Goal: Task Accomplishment & Management: Manage account settings

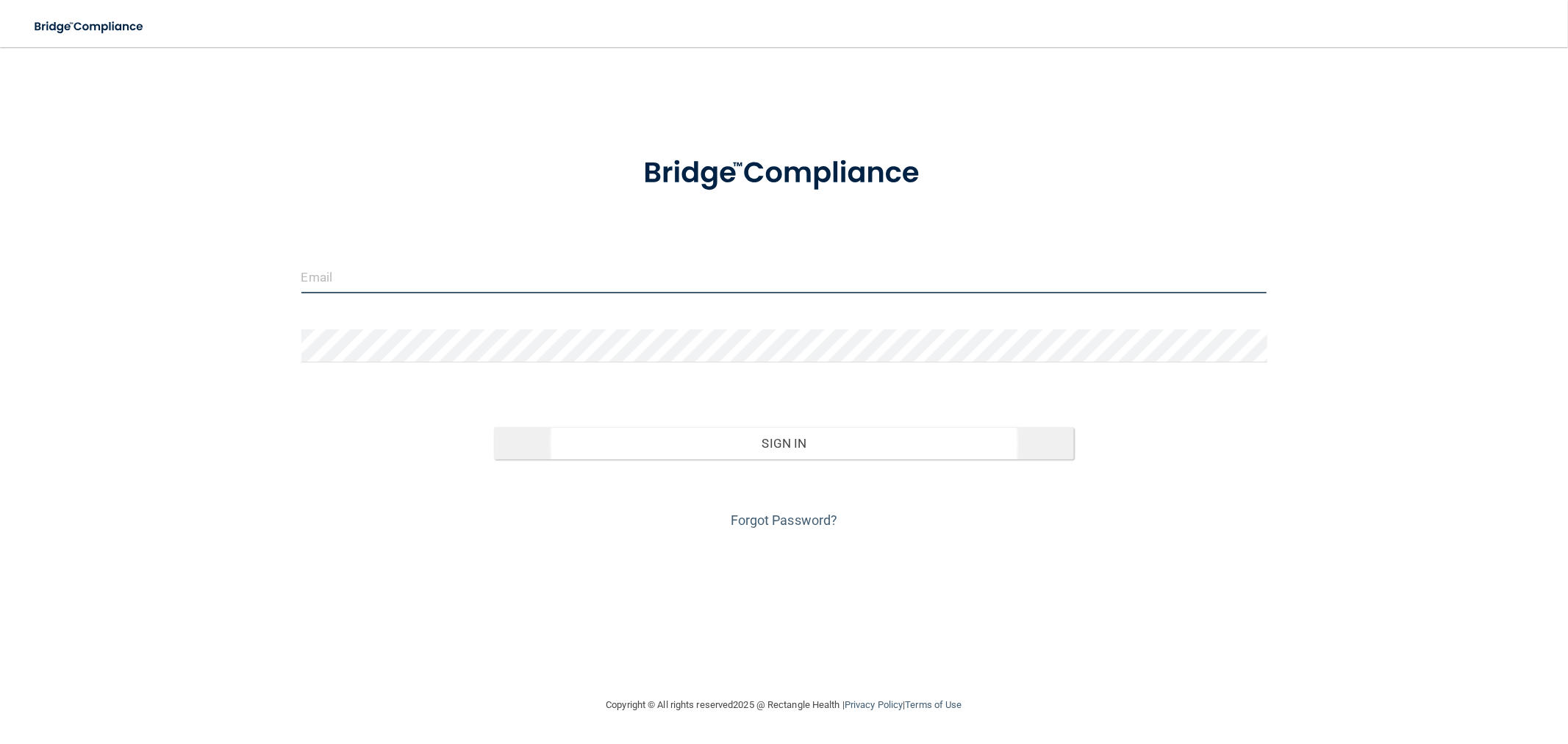
type input "[EMAIL_ADDRESS][DOMAIN_NAME]"
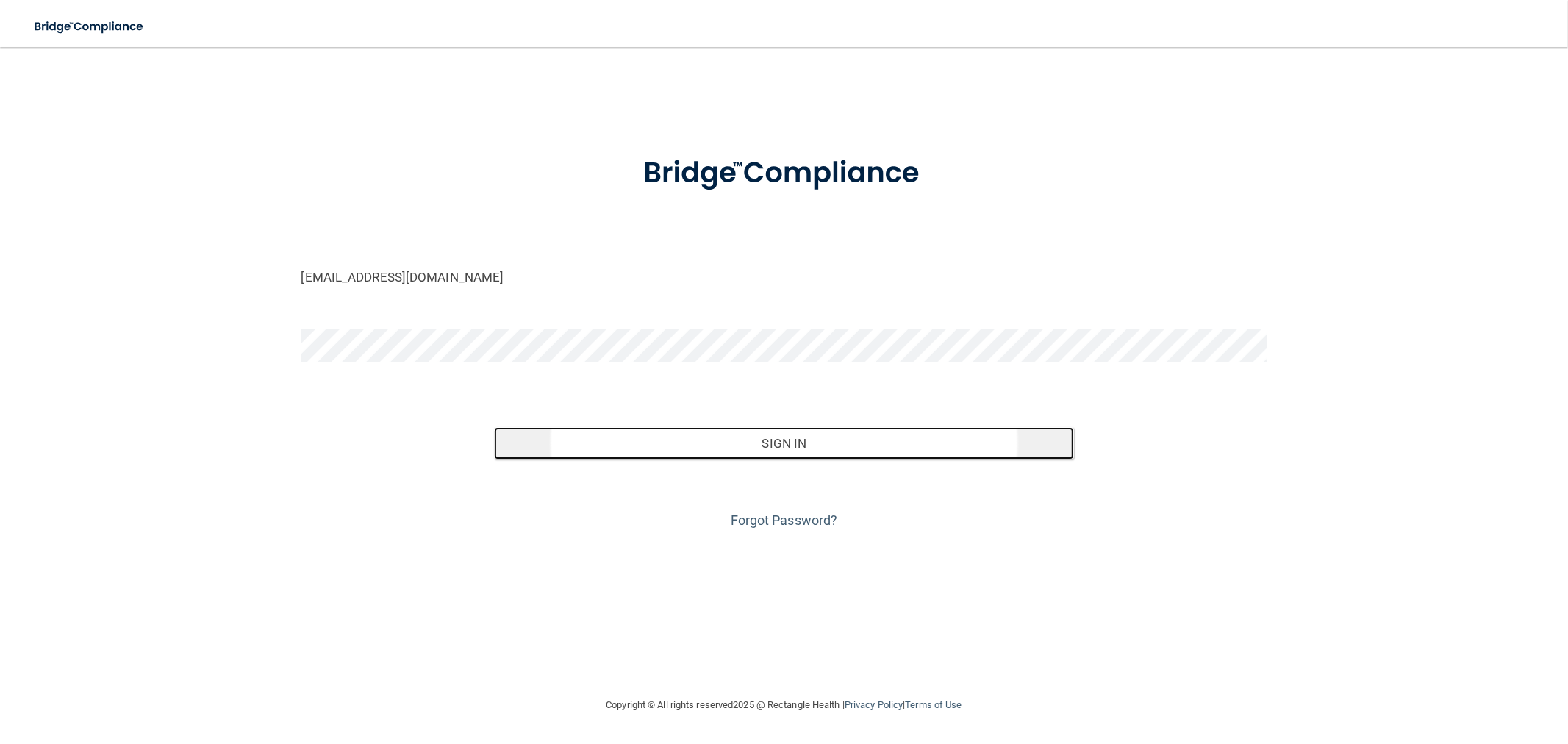
click at [814, 434] on button "Sign In" at bounding box center [784, 443] width 579 height 32
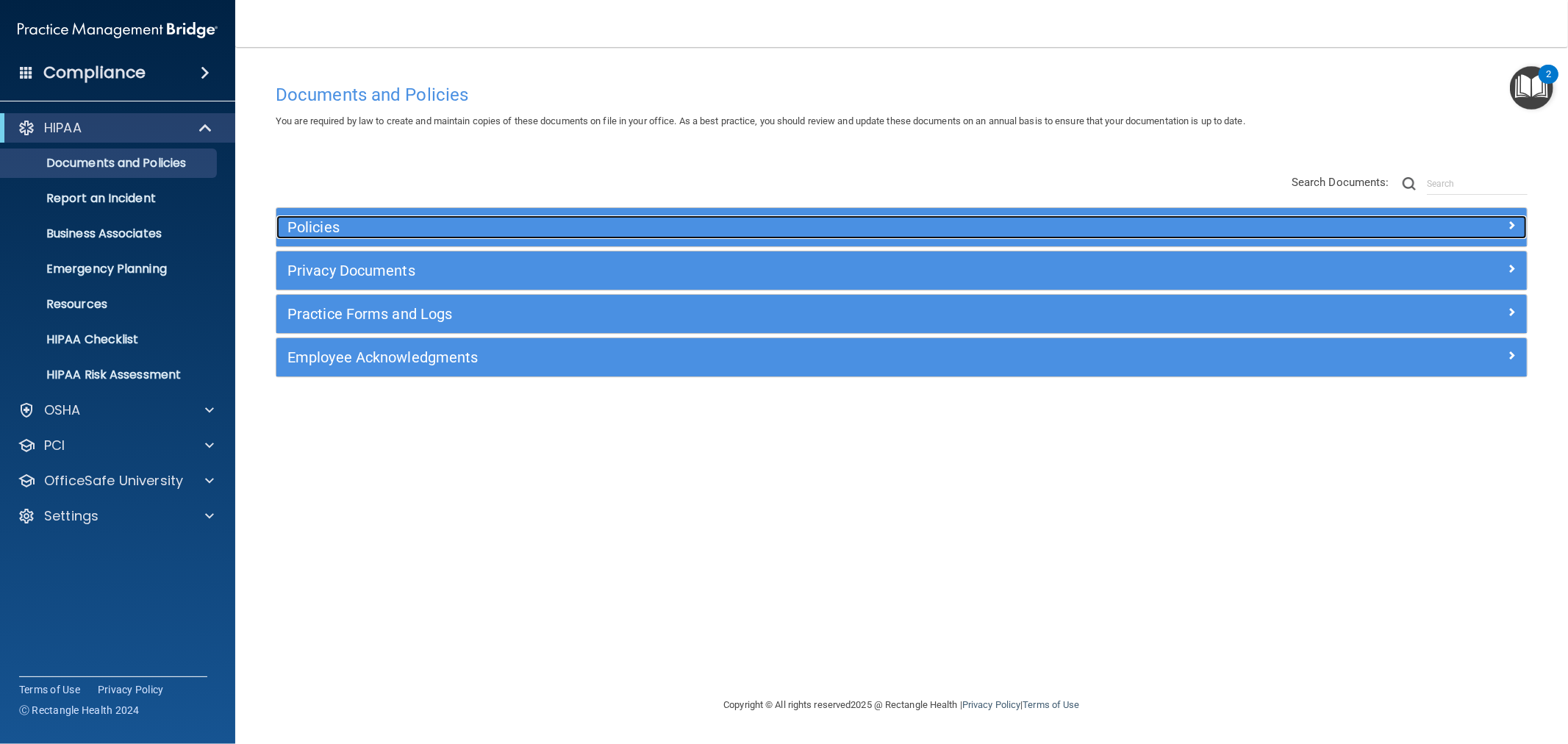
click at [599, 236] on div "Policies" at bounding box center [746, 227] width 938 height 24
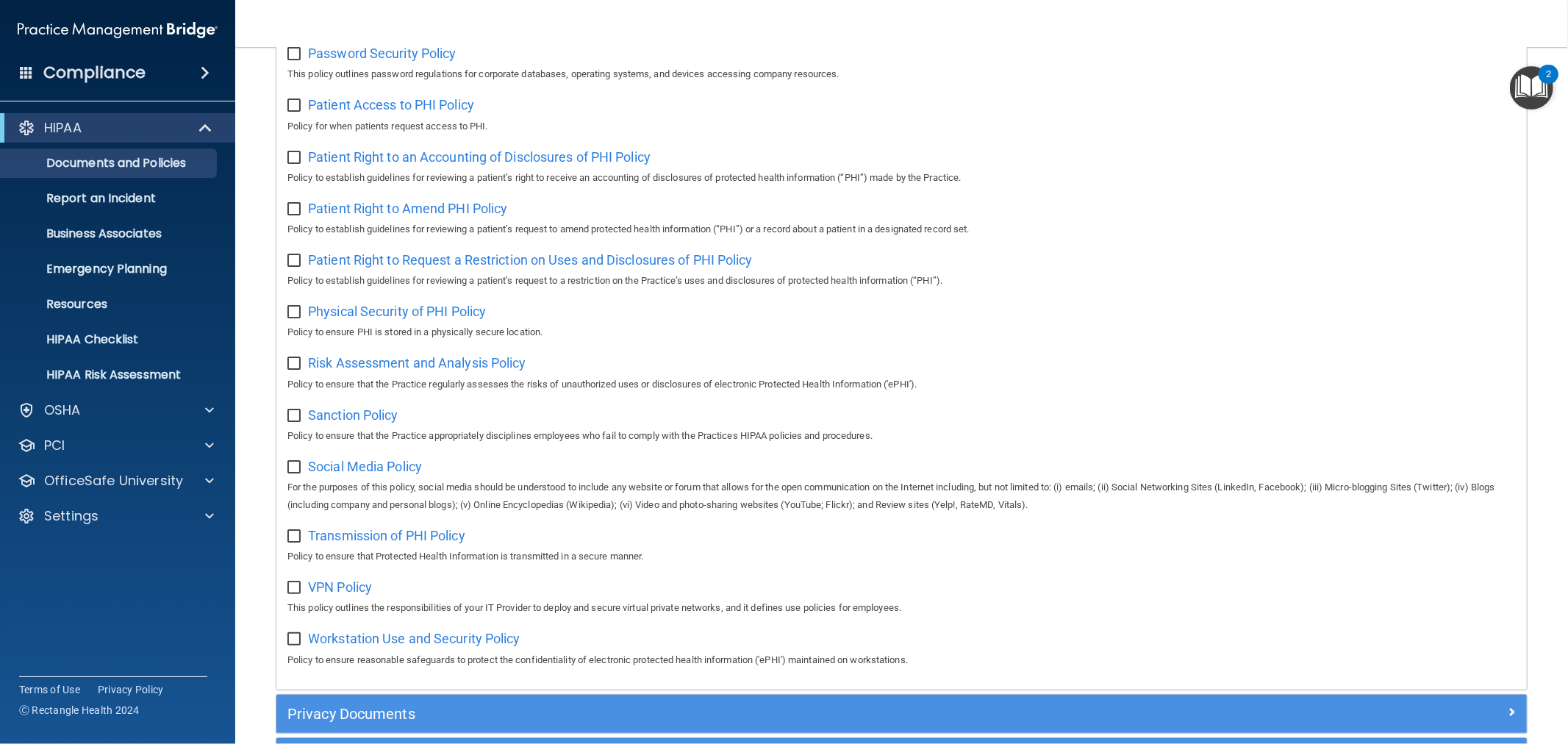
scroll to position [887, 0]
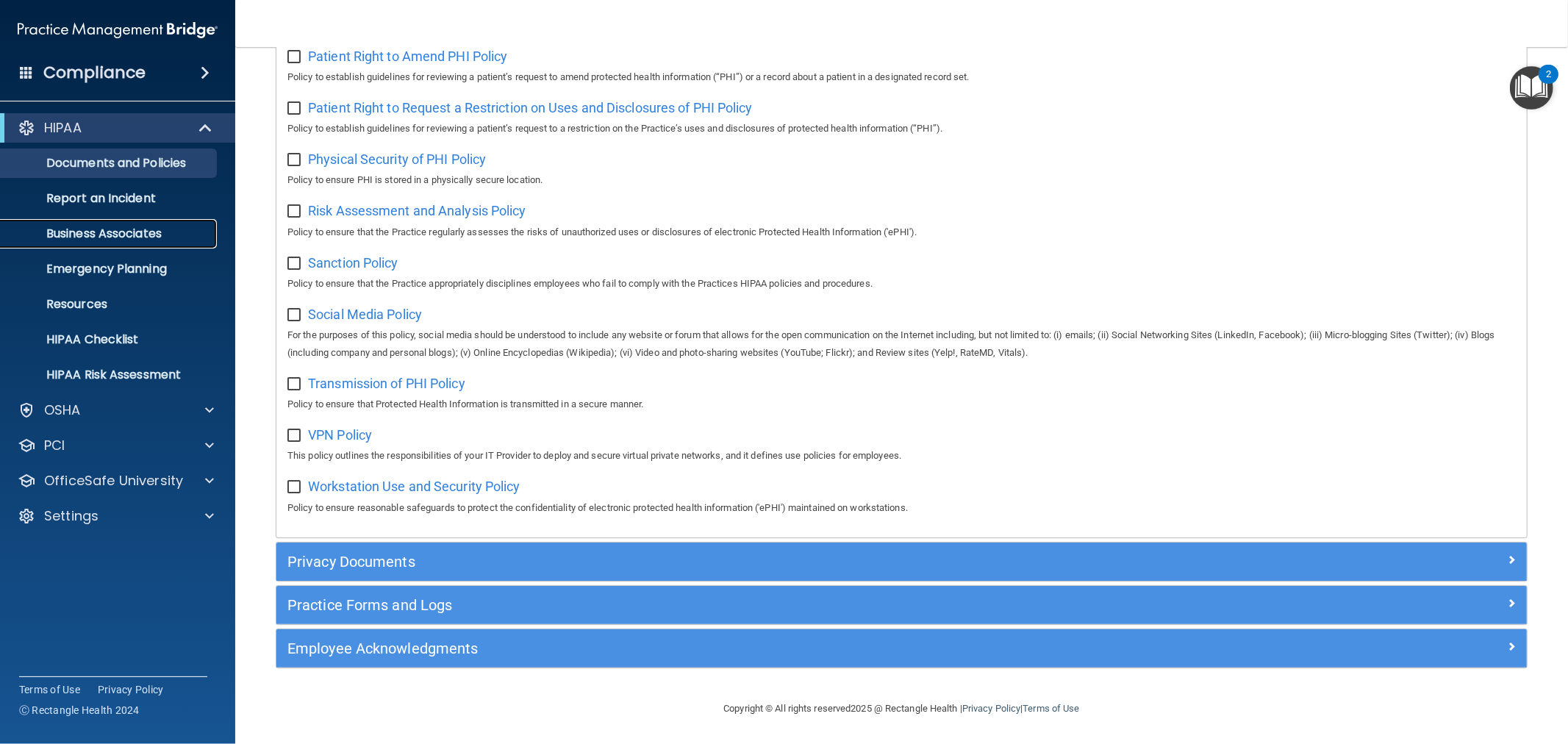
click at [148, 226] on p "Business Associates" at bounding box center [111, 233] width 201 height 15
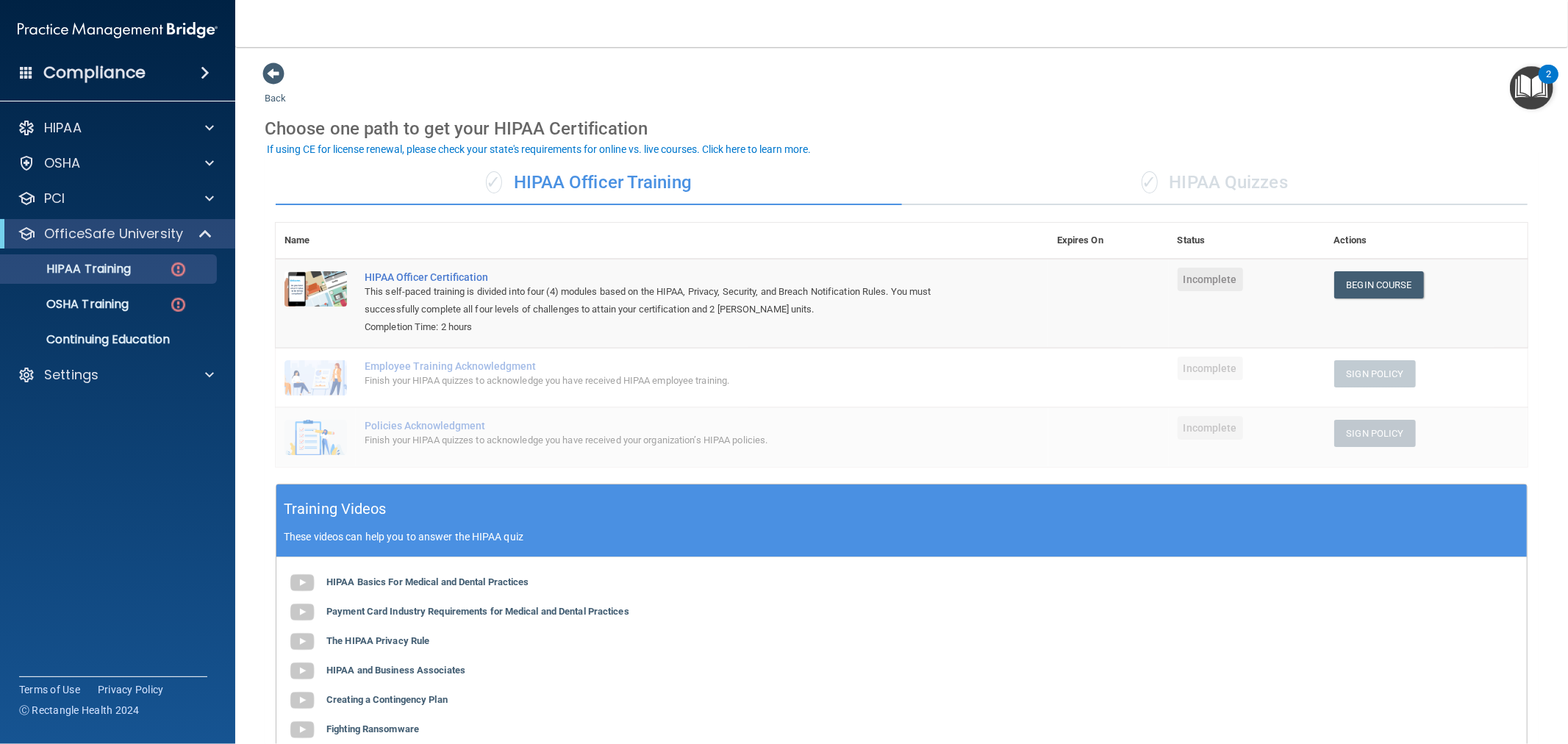
click at [1155, 186] on div "✓ HIPAA Quizzes" at bounding box center [1215, 183] width 626 height 44
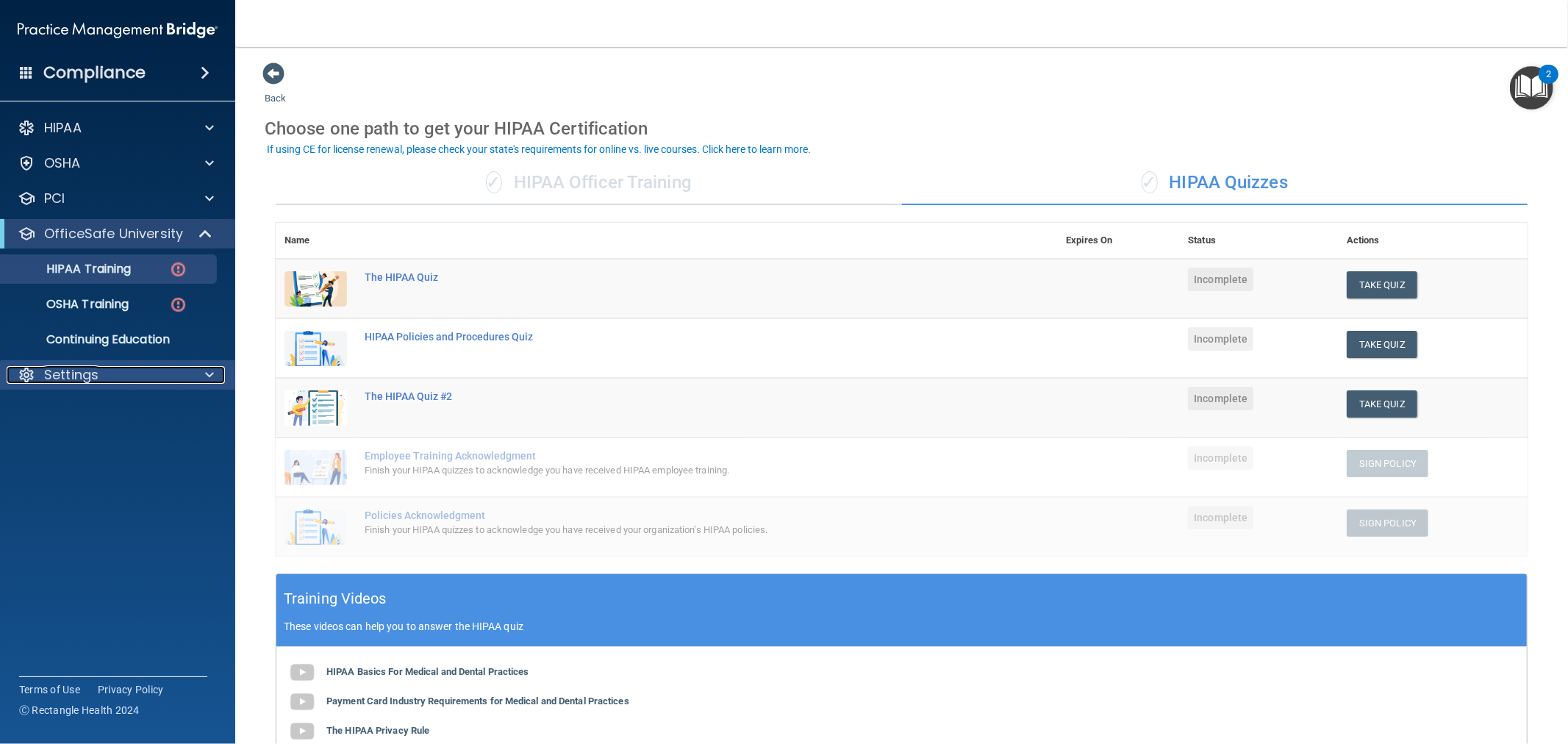
click at [161, 371] on div "Settings" at bounding box center [98, 375] width 182 height 18
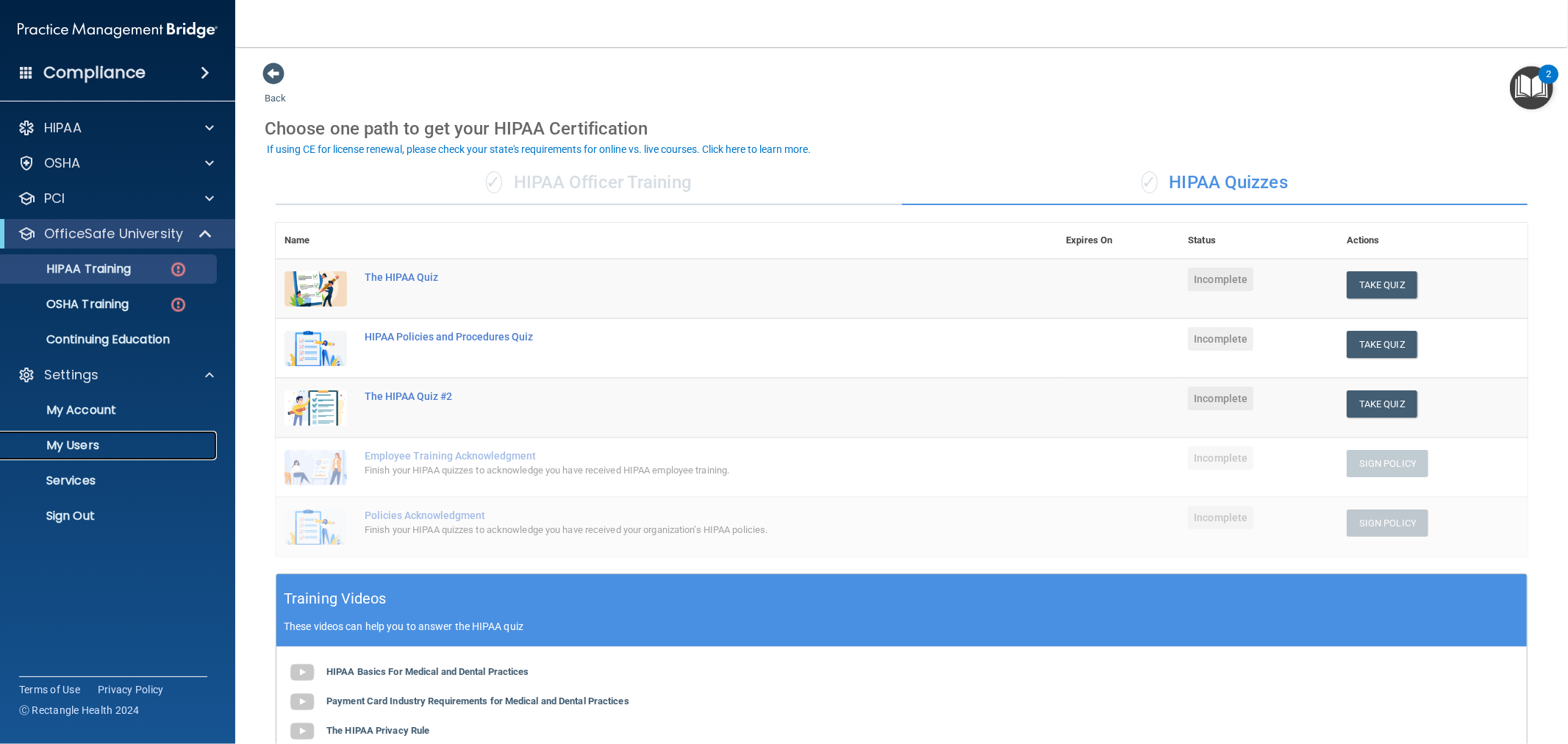
click at [98, 438] on p "My Users" at bounding box center [111, 445] width 201 height 15
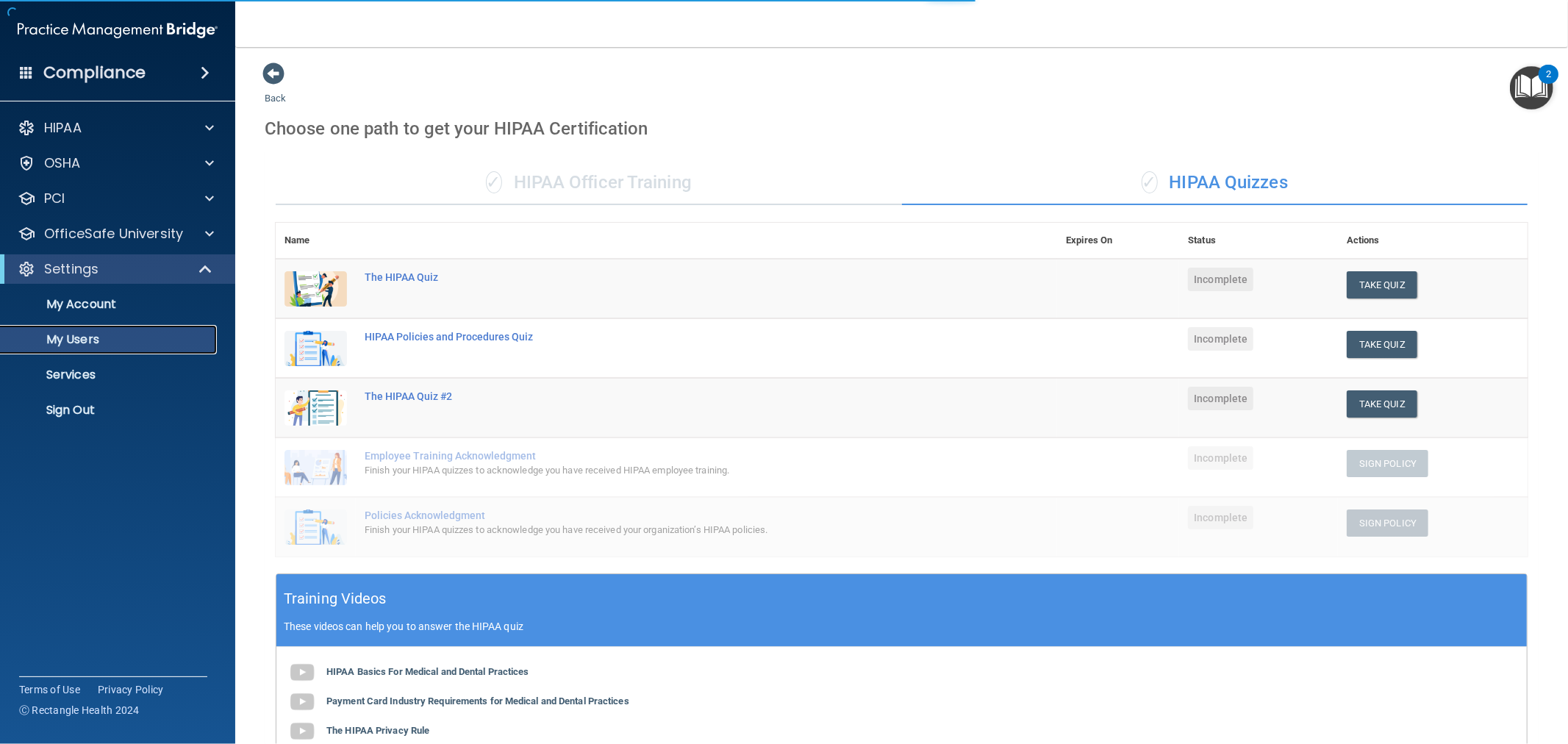
select select "20"
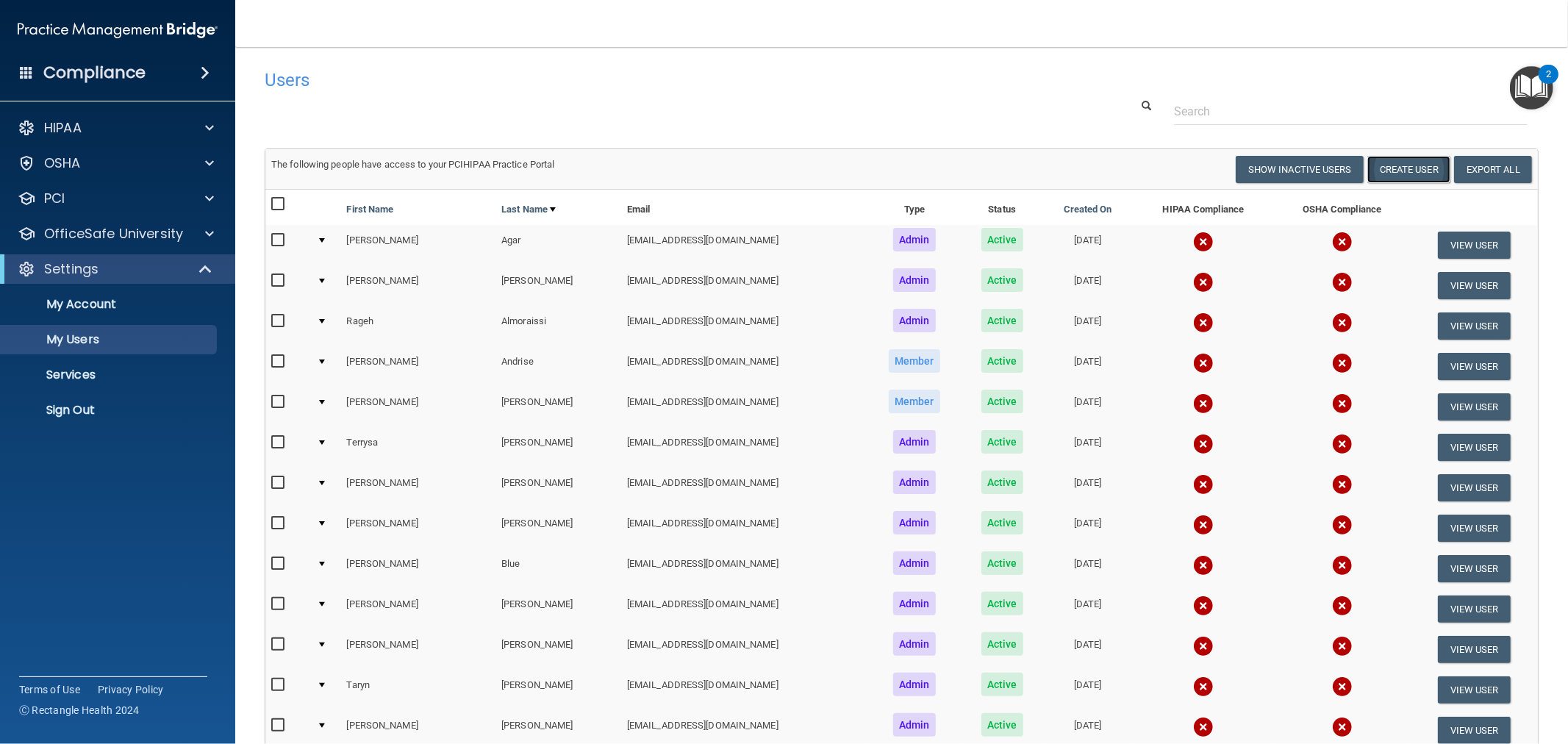
click at [1393, 171] on button "Create User" at bounding box center [1408, 169] width 83 height 27
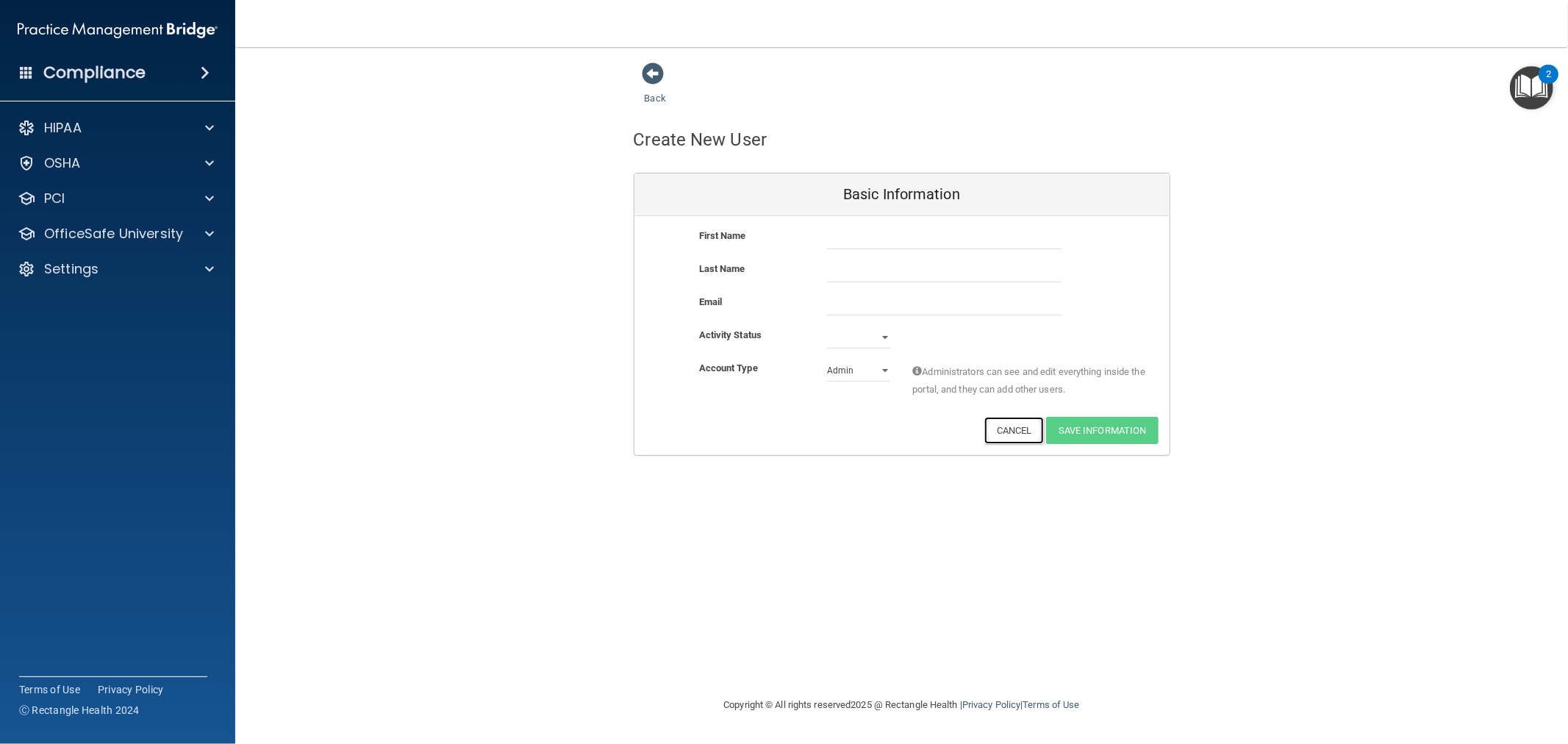
click at [997, 417] on button "Cancel" at bounding box center [1014, 430] width 60 height 27
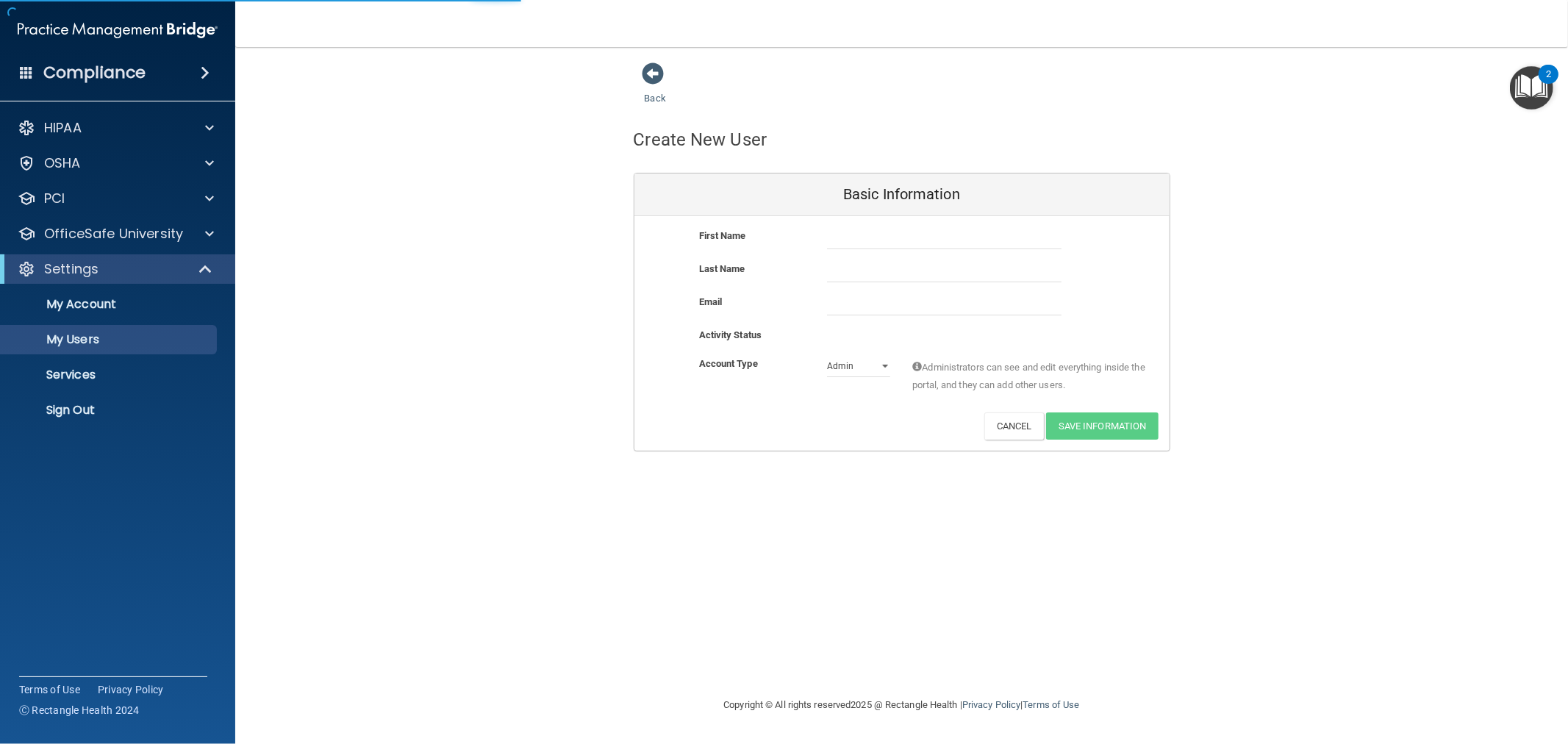
select select "20"
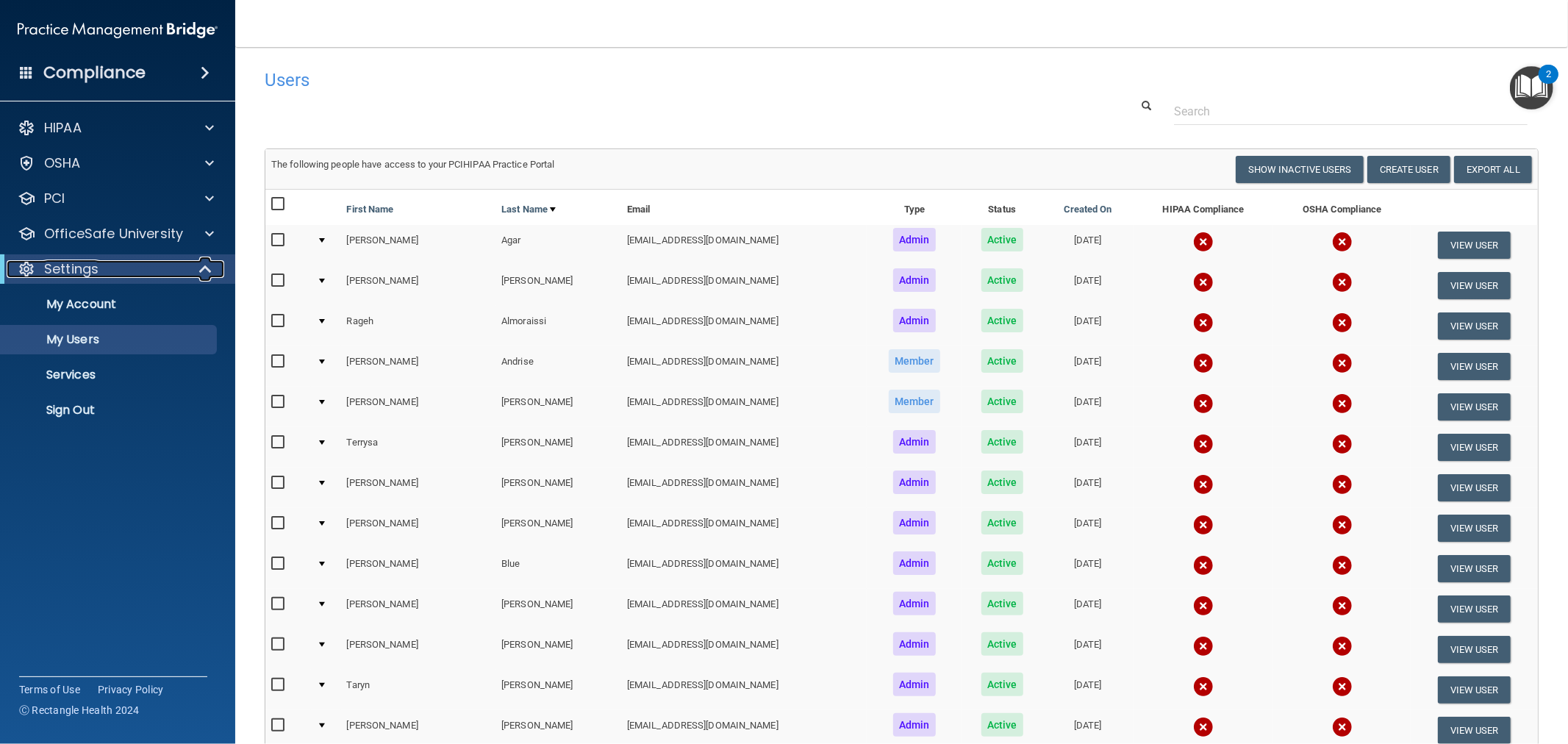
click at [139, 268] on div "Settings" at bounding box center [98, 269] width 181 height 18
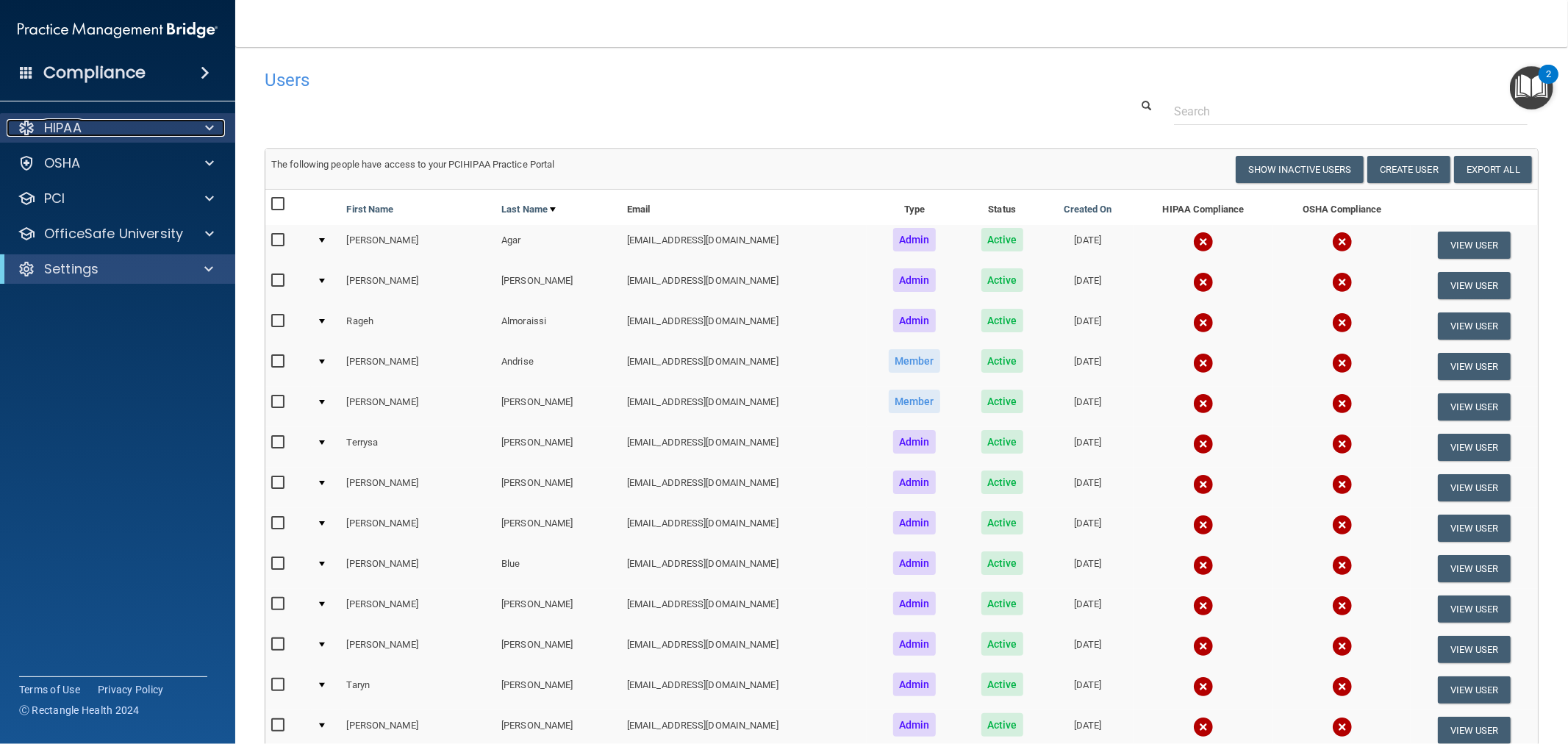
click at [144, 125] on div "HIPAA" at bounding box center [98, 128] width 182 height 18
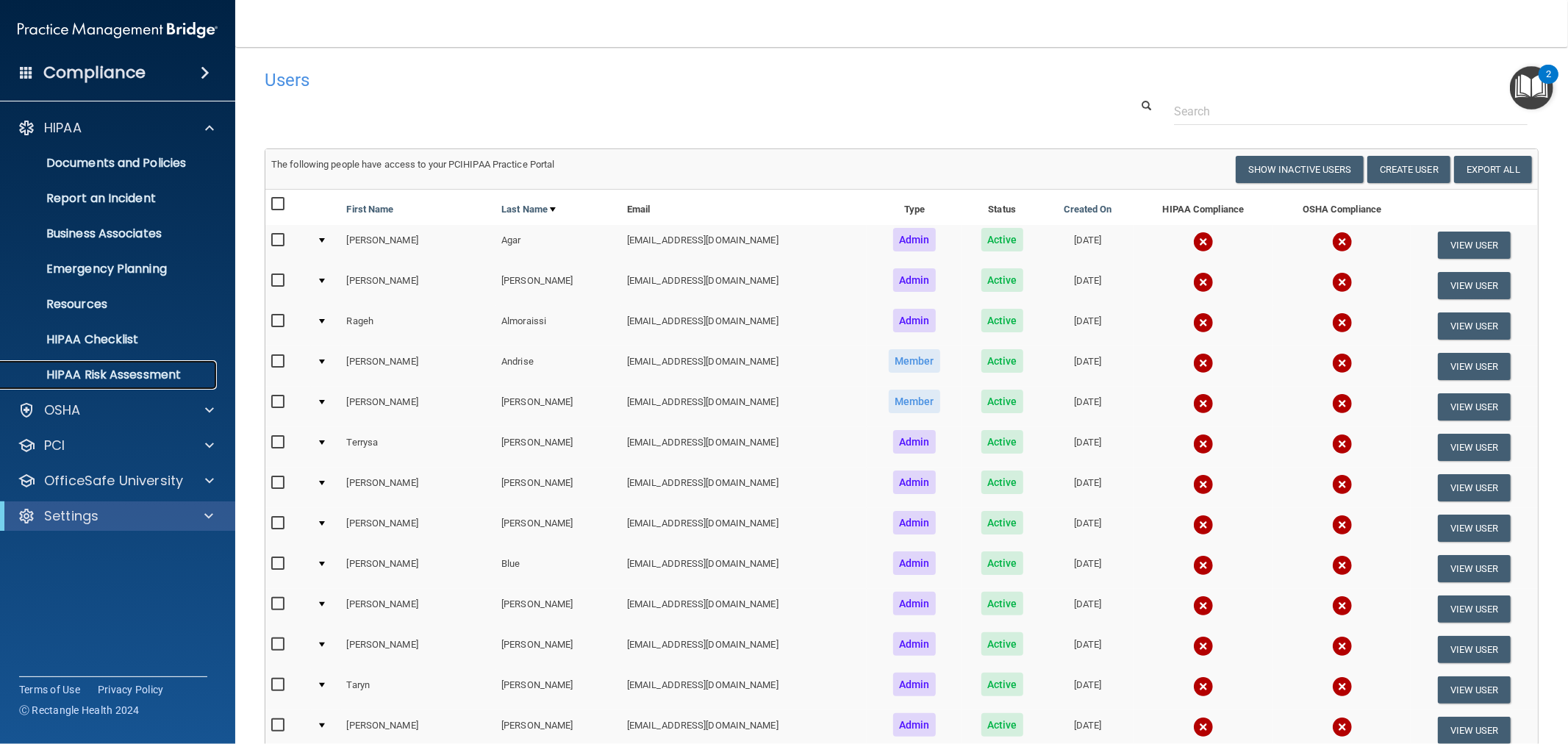
click at [143, 366] on link "HIPAA Risk Assessment" at bounding box center [101, 375] width 232 height 30
